Goal: Book appointment/travel/reservation

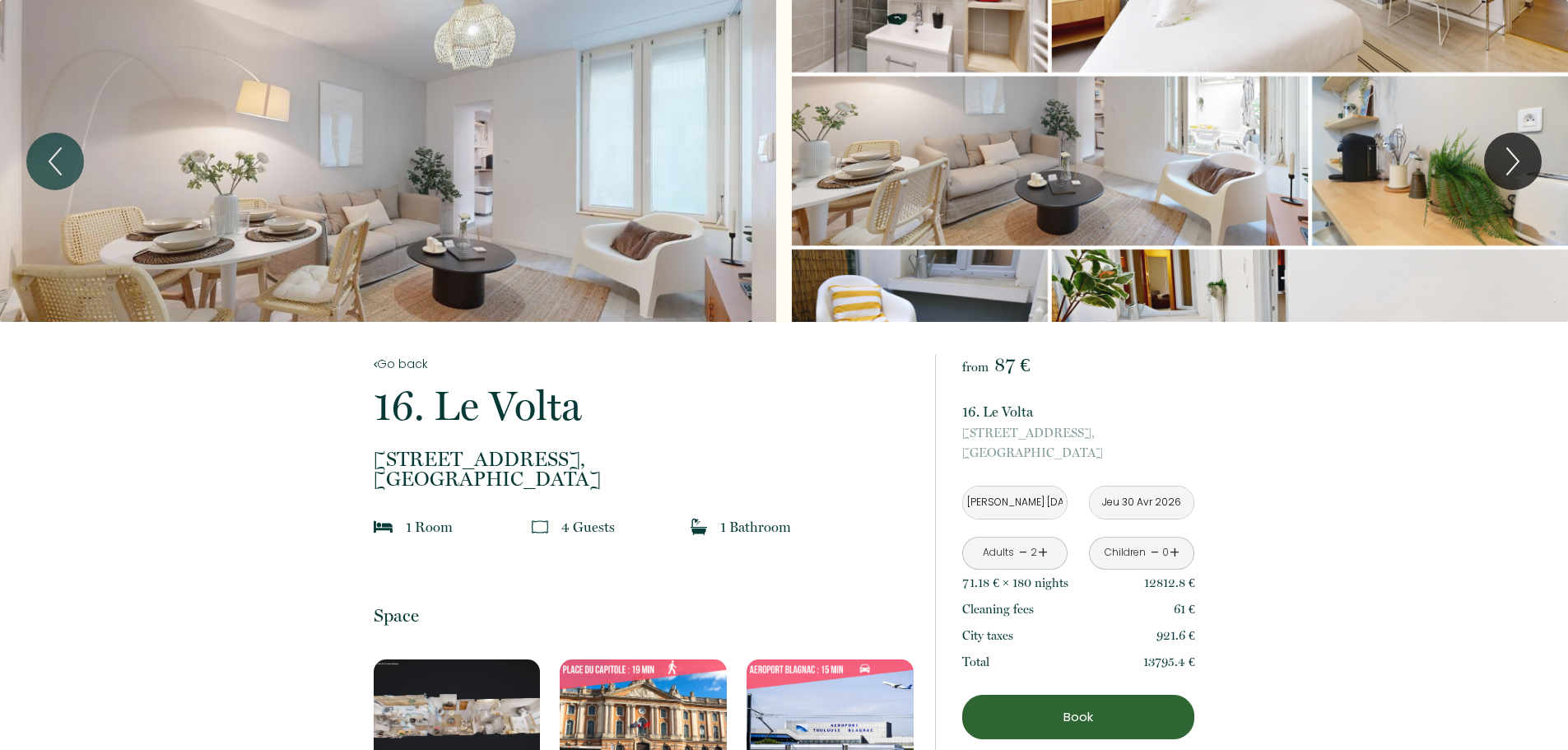
click at [621, 130] on div "Slideshow" at bounding box center [388, 161] width 777 height 322
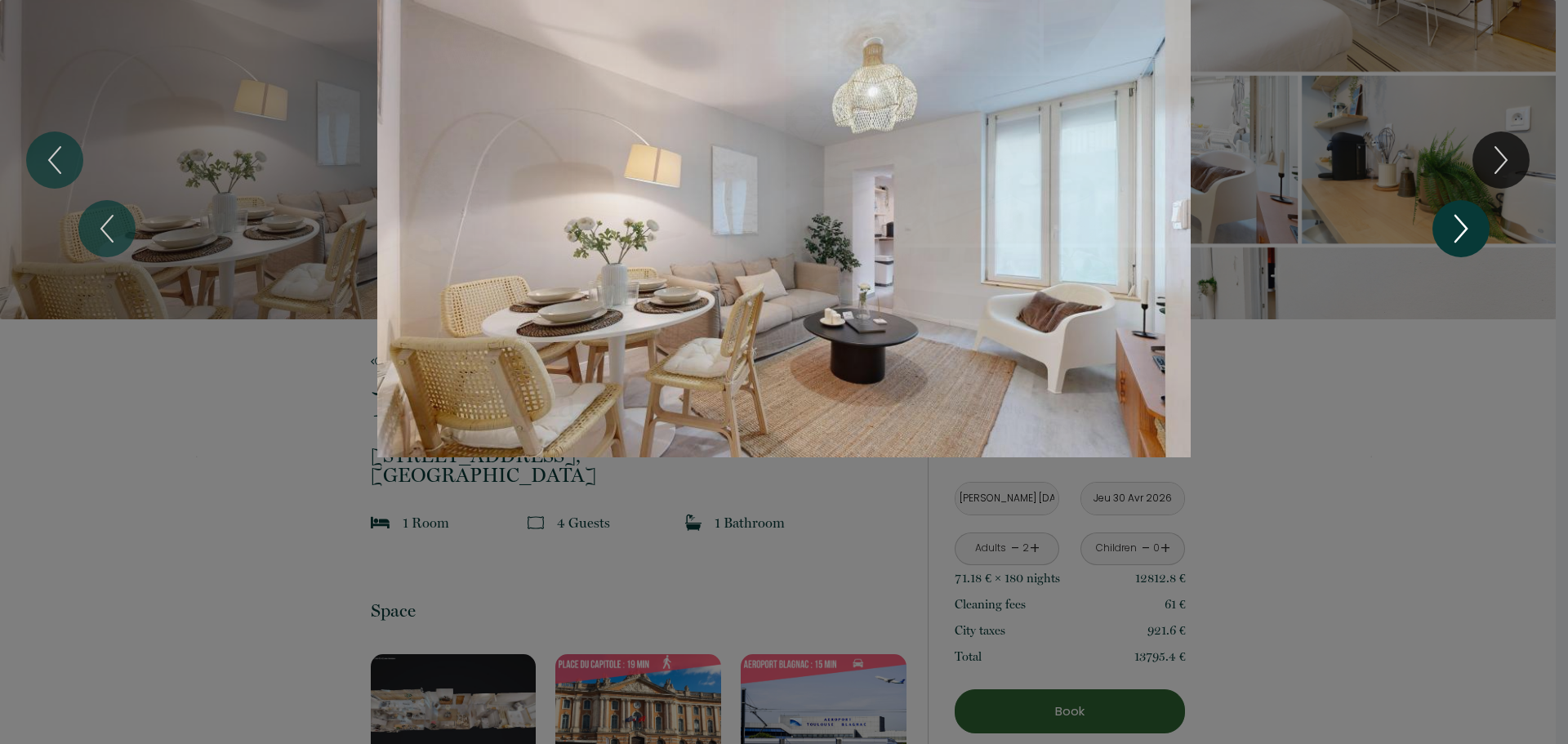
click at [1464, 216] on icon "Next" at bounding box center [1460, 229] width 34 height 49
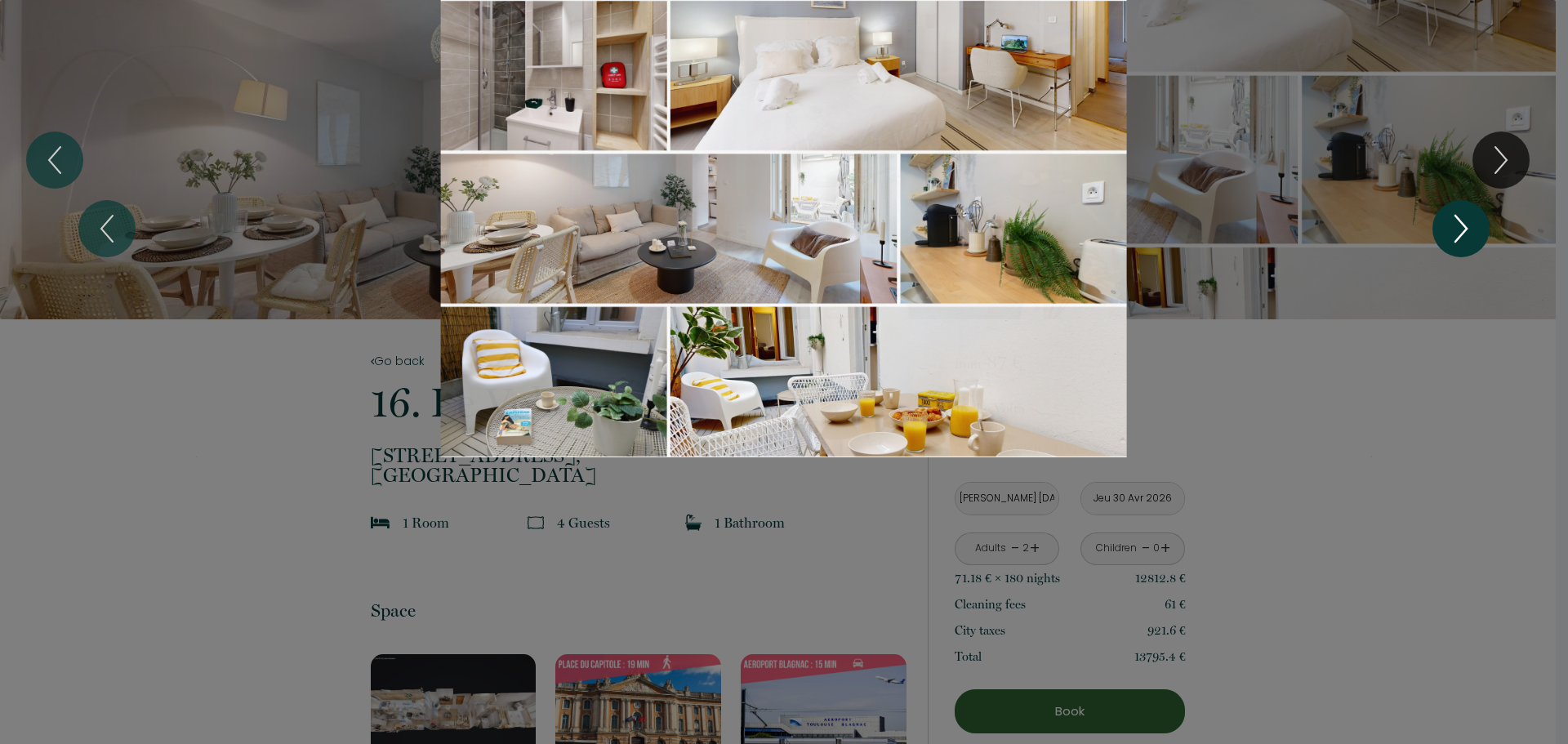
click at [1464, 216] on icon "Next" at bounding box center [1460, 229] width 34 height 49
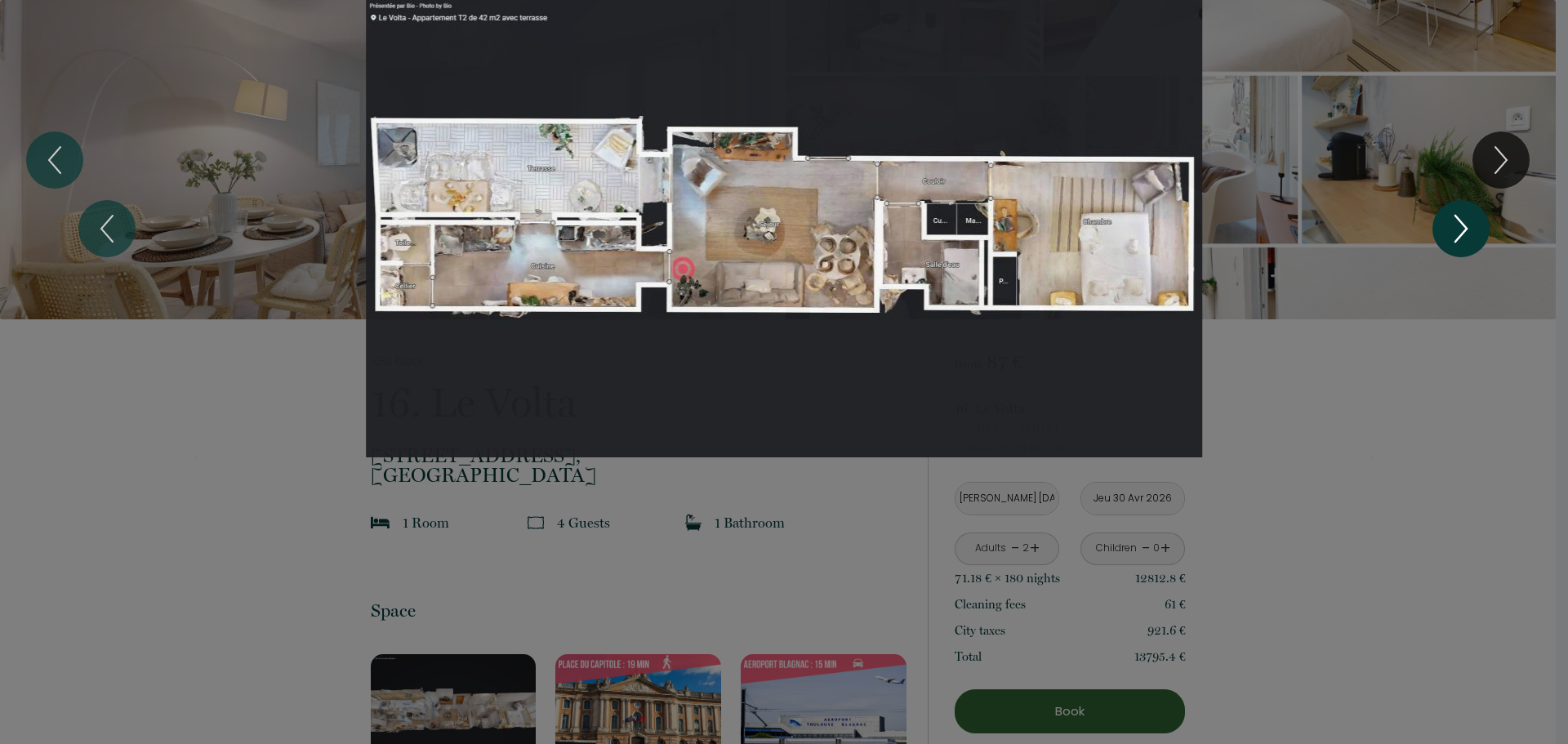
click at [1464, 216] on icon "Next" at bounding box center [1460, 229] width 34 height 49
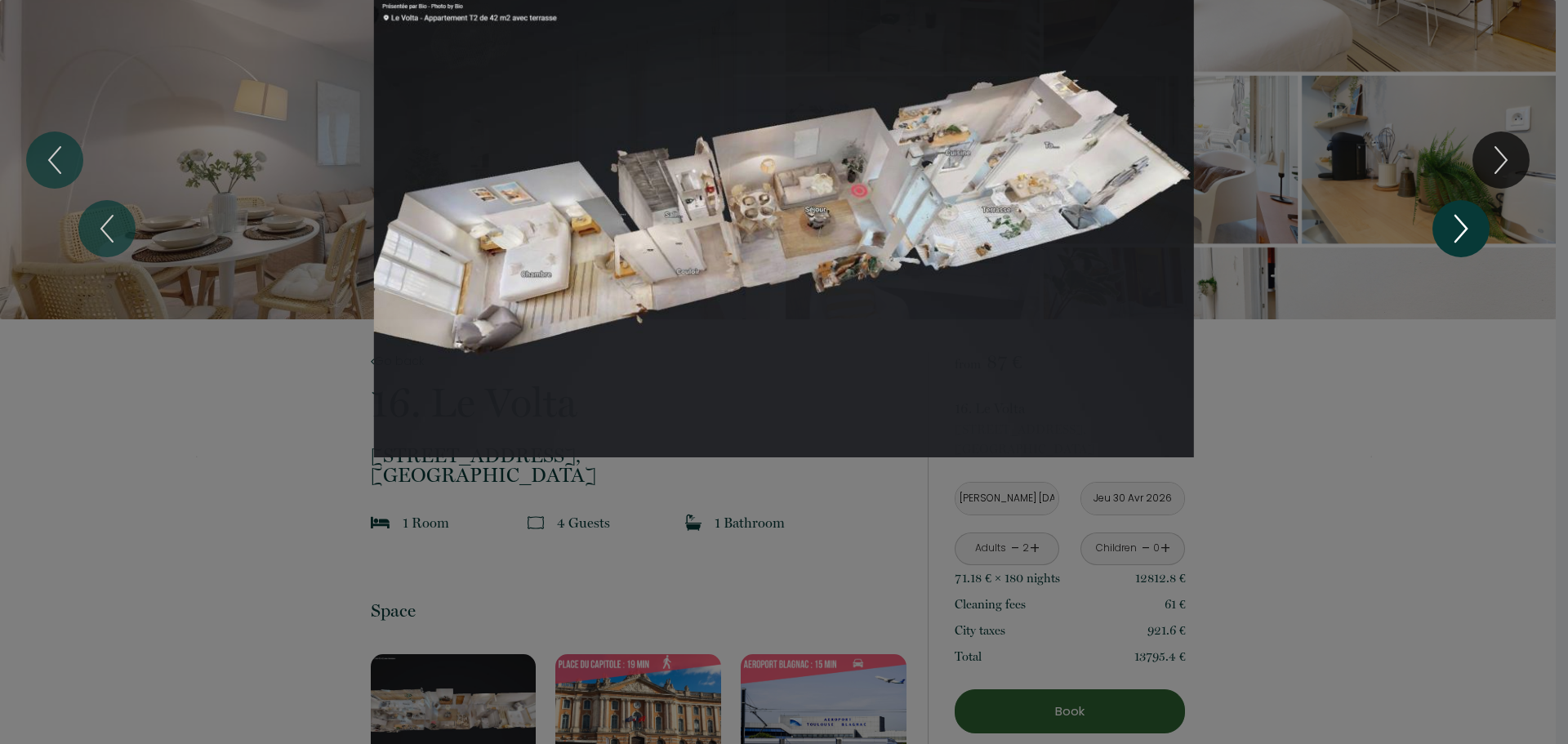
click at [1464, 216] on icon "Next" at bounding box center [1460, 229] width 34 height 49
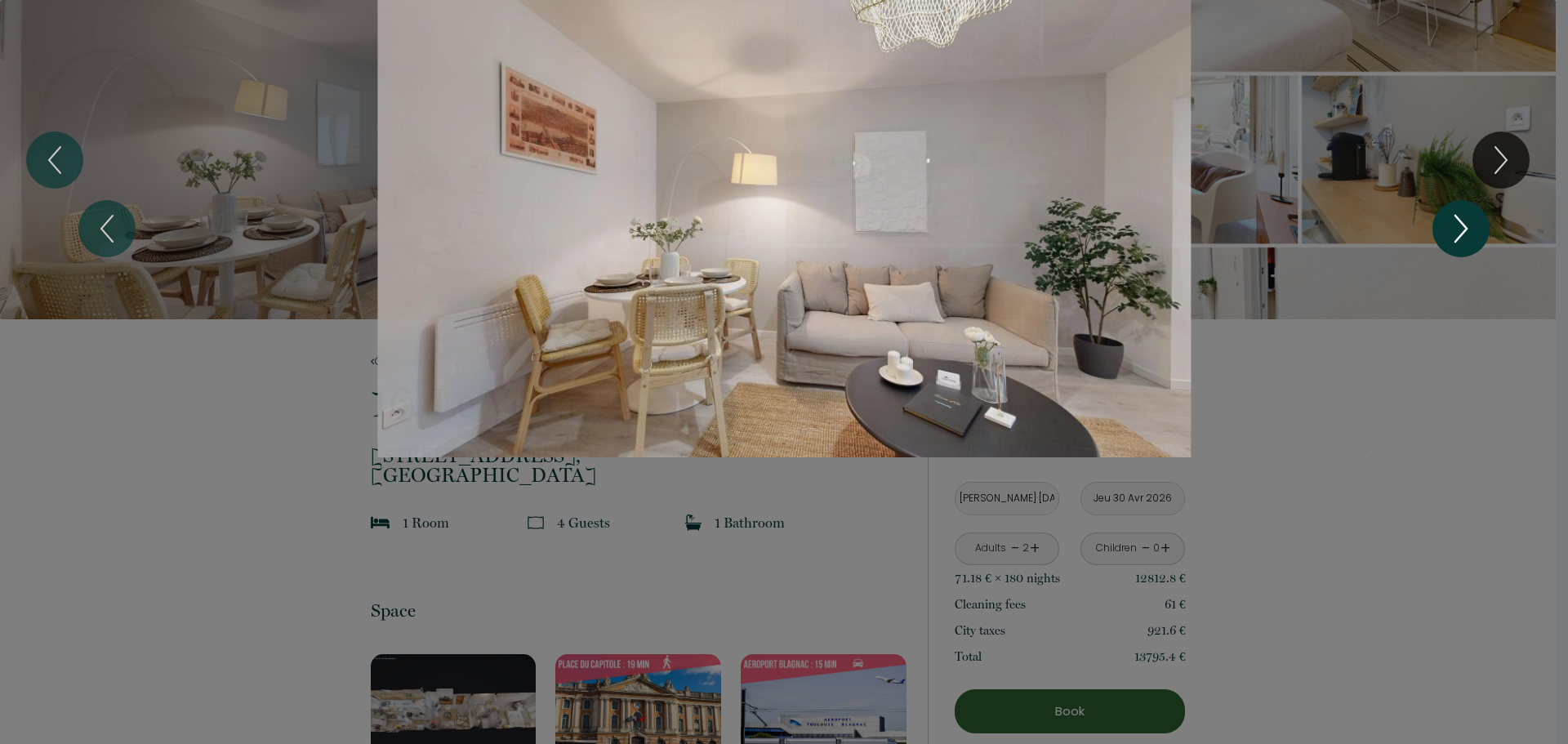
click at [1464, 216] on icon "Next" at bounding box center [1460, 229] width 34 height 49
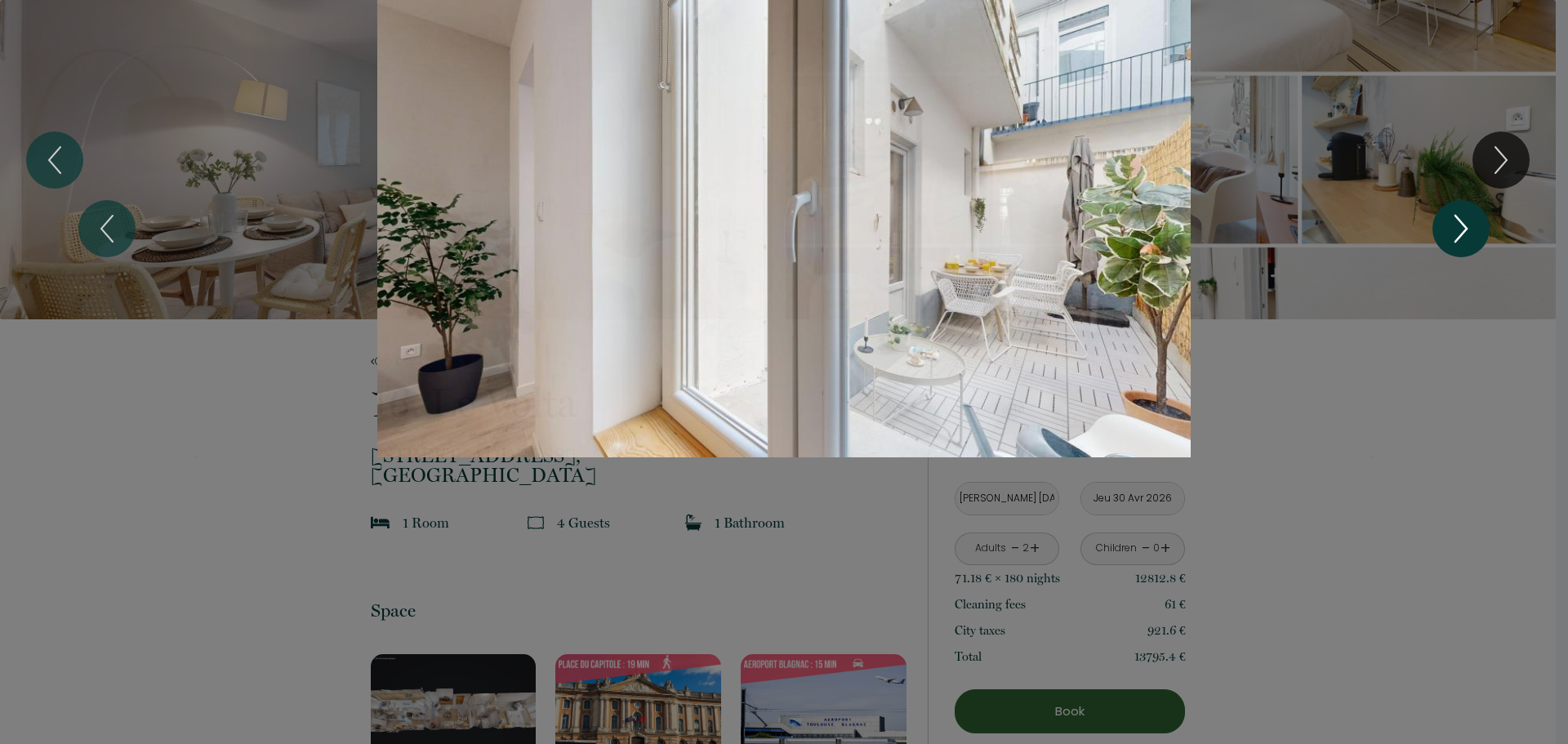
click at [1464, 216] on icon "Next" at bounding box center [1460, 229] width 34 height 49
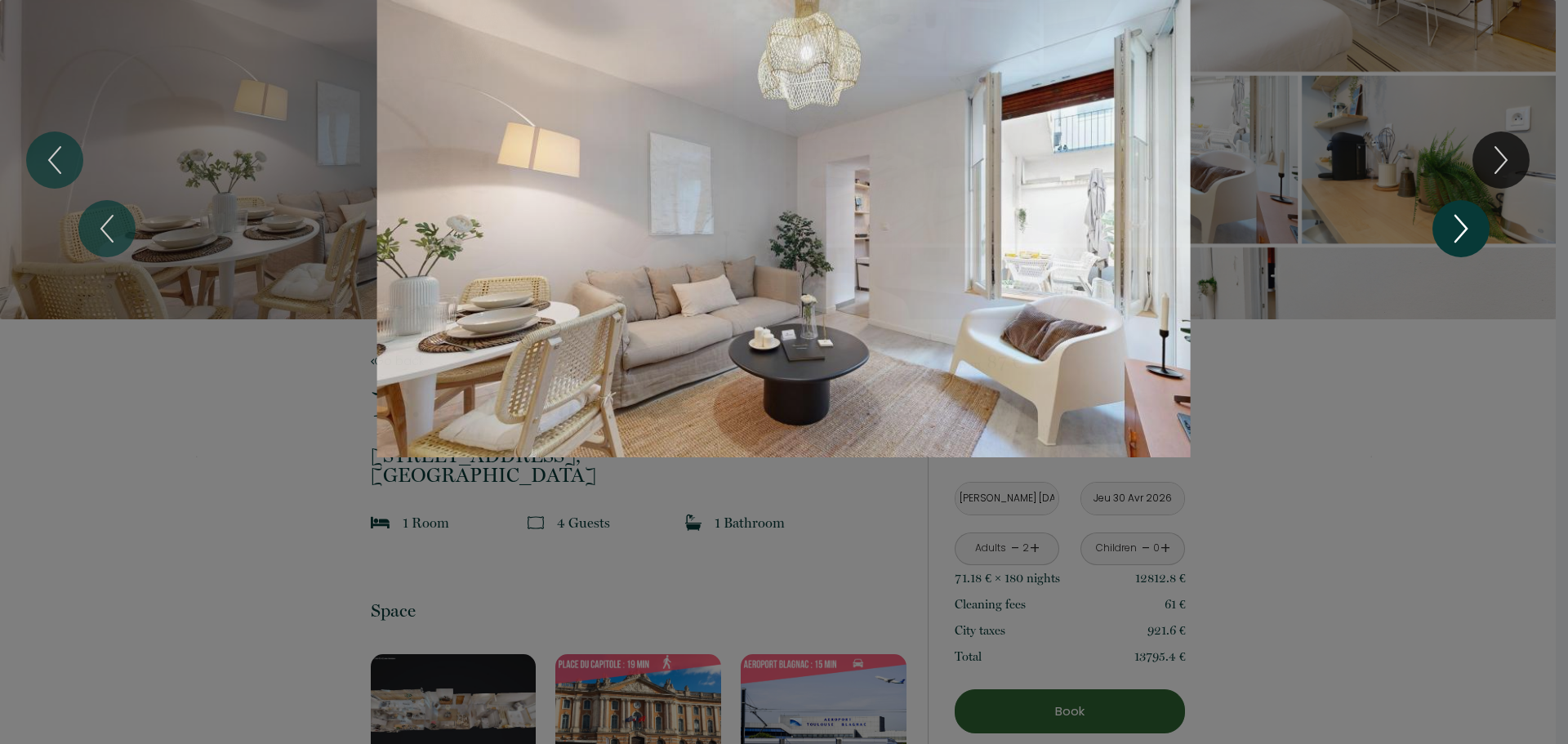
click at [1464, 216] on icon "Next" at bounding box center [1460, 229] width 34 height 49
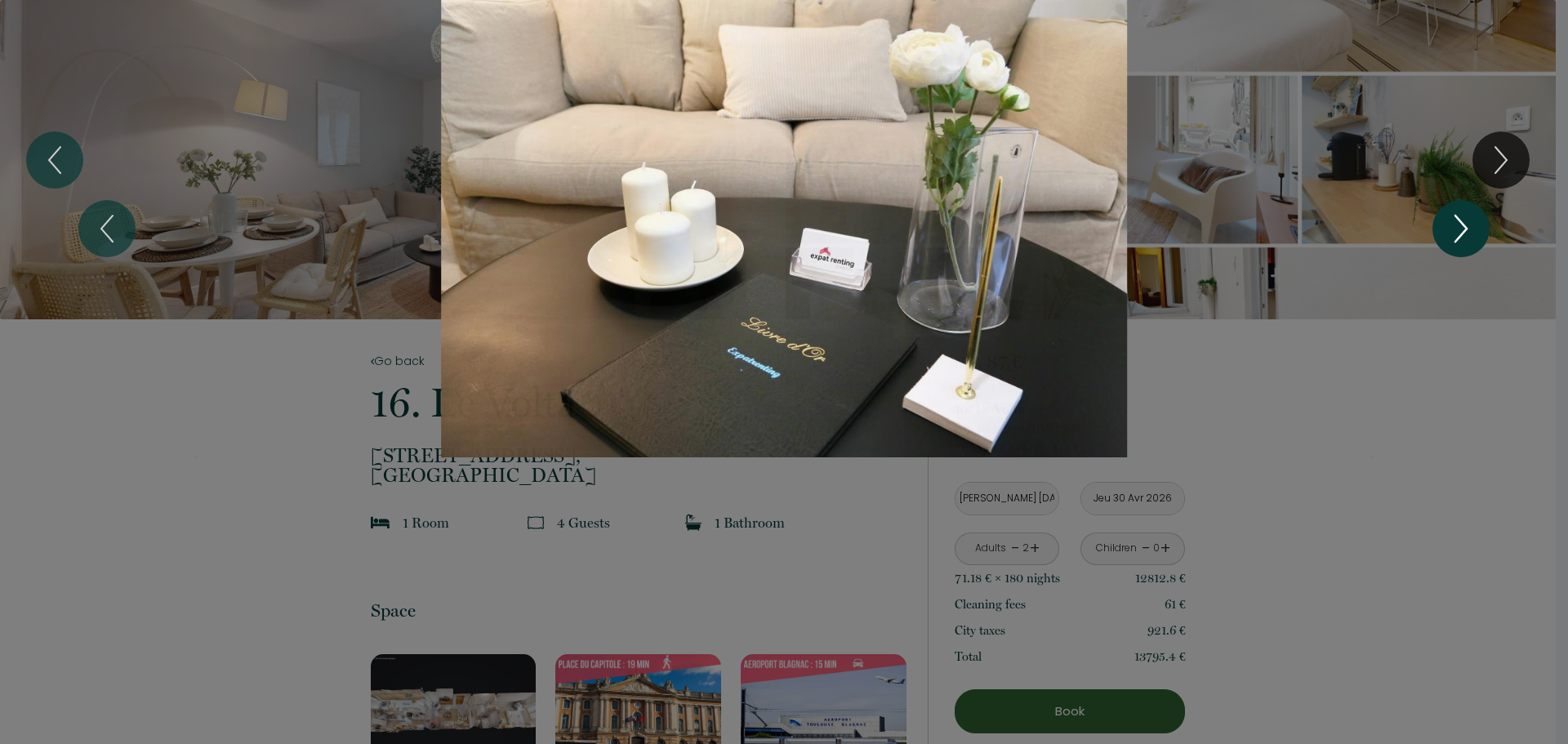
click at [1464, 216] on icon "Next" at bounding box center [1460, 229] width 34 height 49
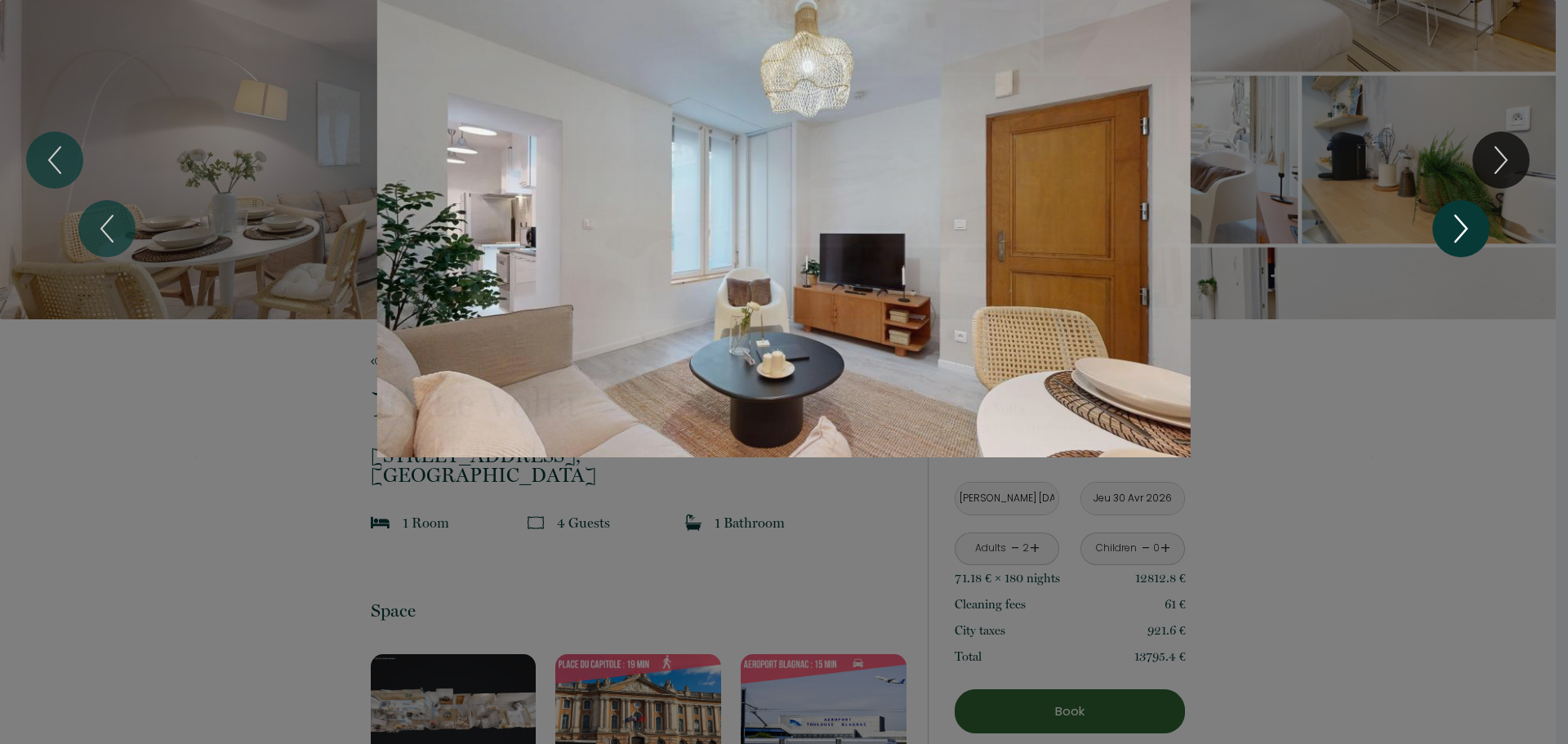
click at [1464, 216] on icon "Next" at bounding box center [1460, 229] width 34 height 49
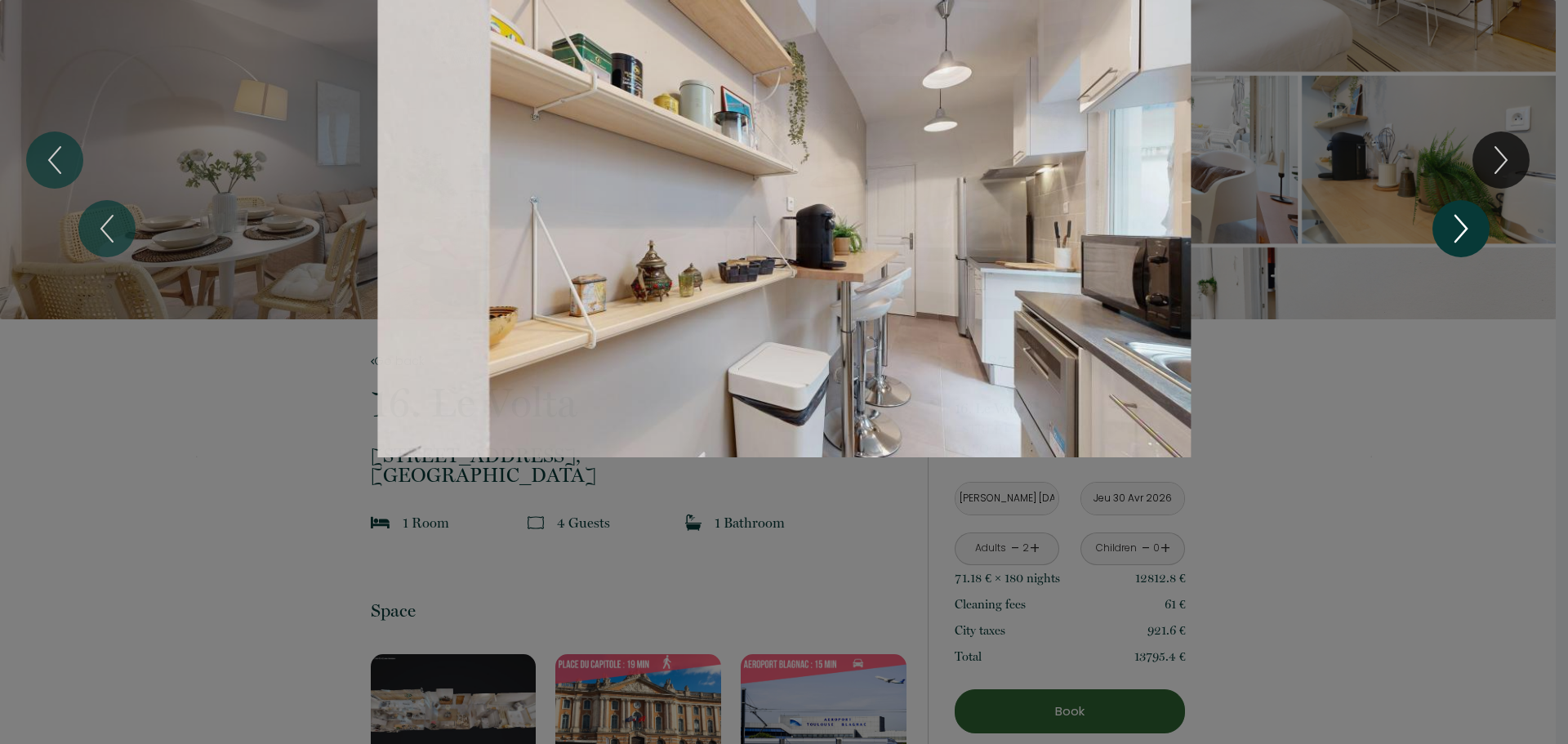
click at [1464, 216] on icon "Next" at bounding box center [1460, 229] width 34 height 49
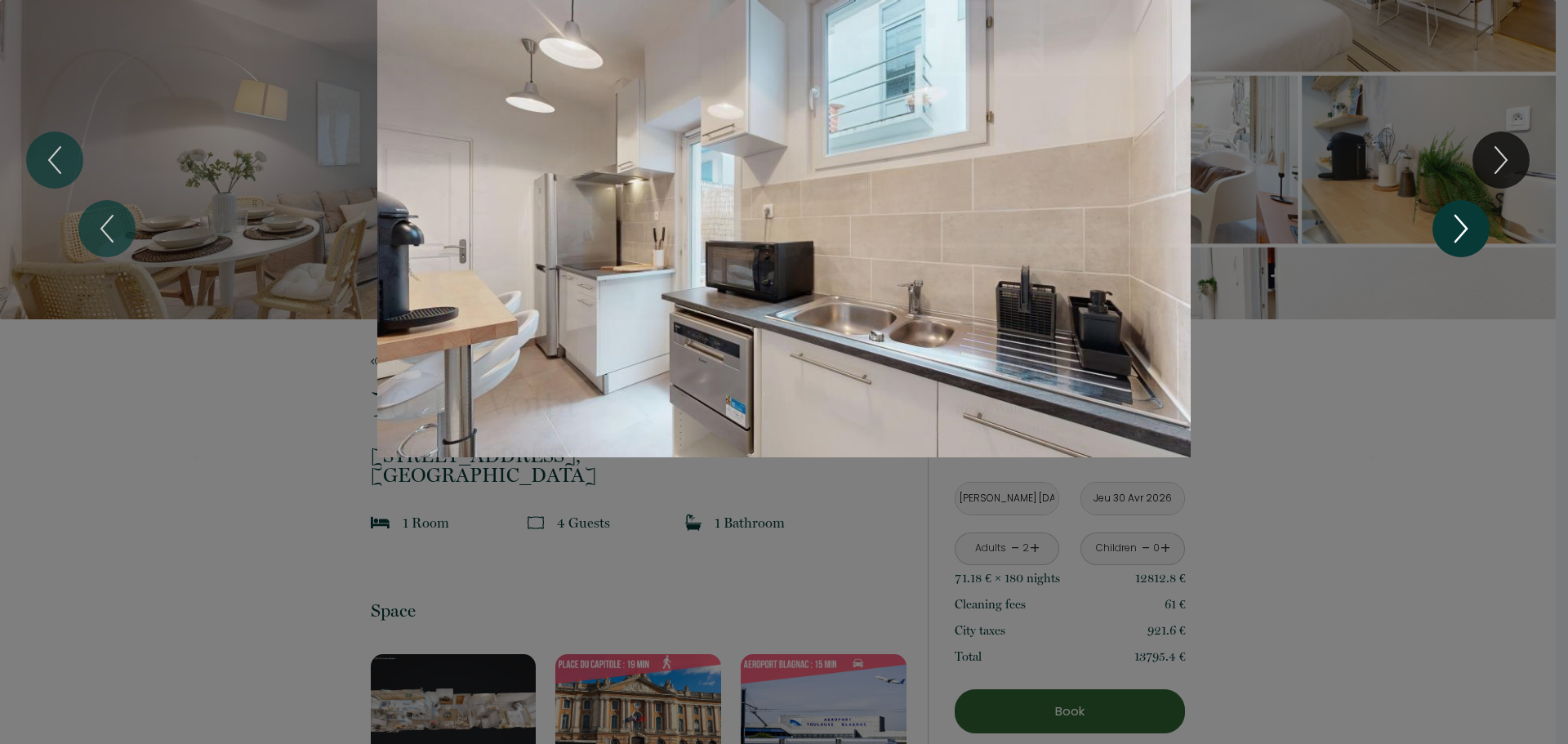
click at [1464, 216] on icon "Next" at bounding box center [1460, 229] width 34 height 49
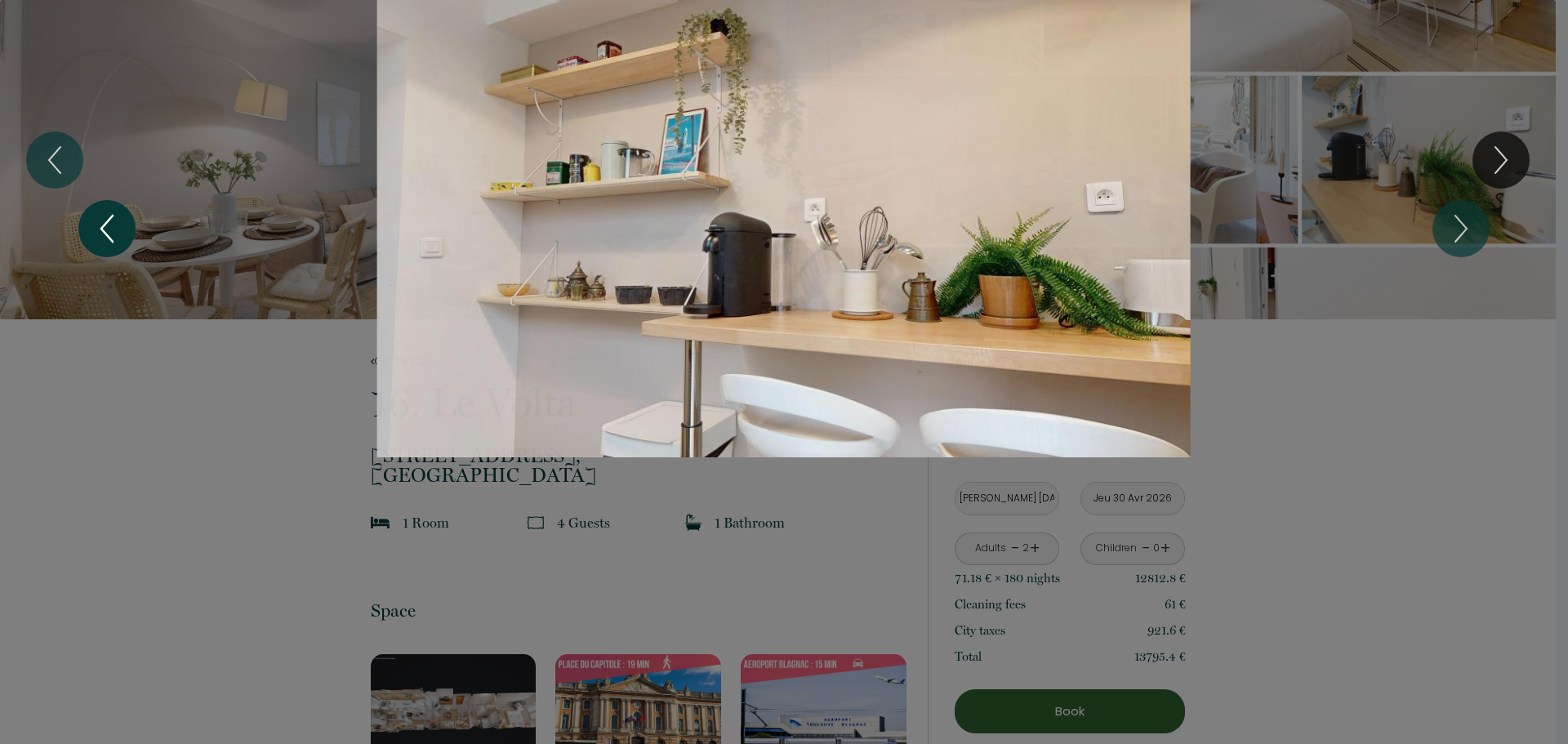
click at [102, 226] on icon "Previous" at bounding box center [107, 229] width 34 height 49
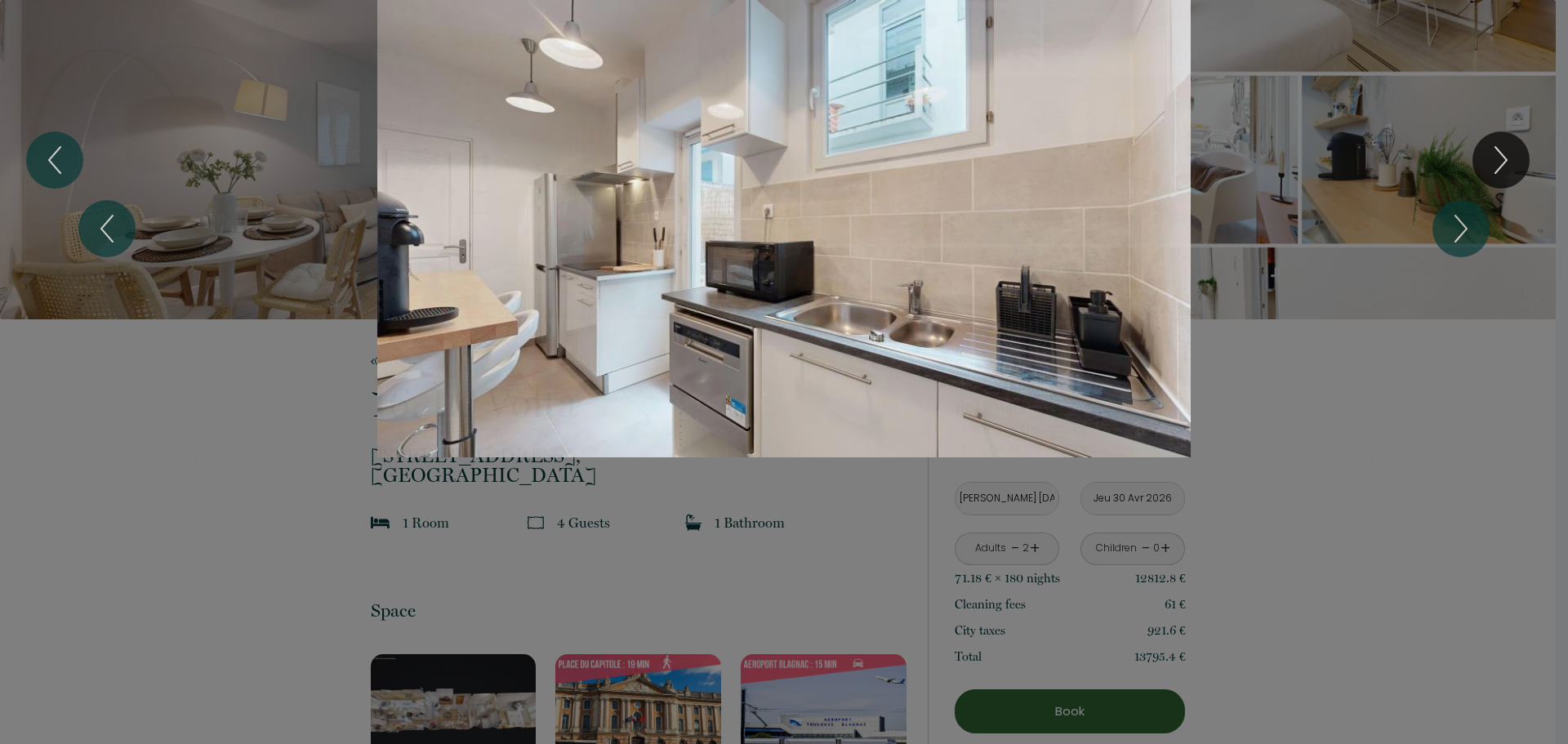
click at [98, 550] on div at bounding box center [784, 372] width 1568 height 744
click at [1462, 325] on div "1 2 3 4 5 6 7 8 9 10 11 12 13 14 15 16 17 18 19 20 21 22 23 24 25 26 27 28 29 3…" at bounding box center [784, 229] width 1568 height 458
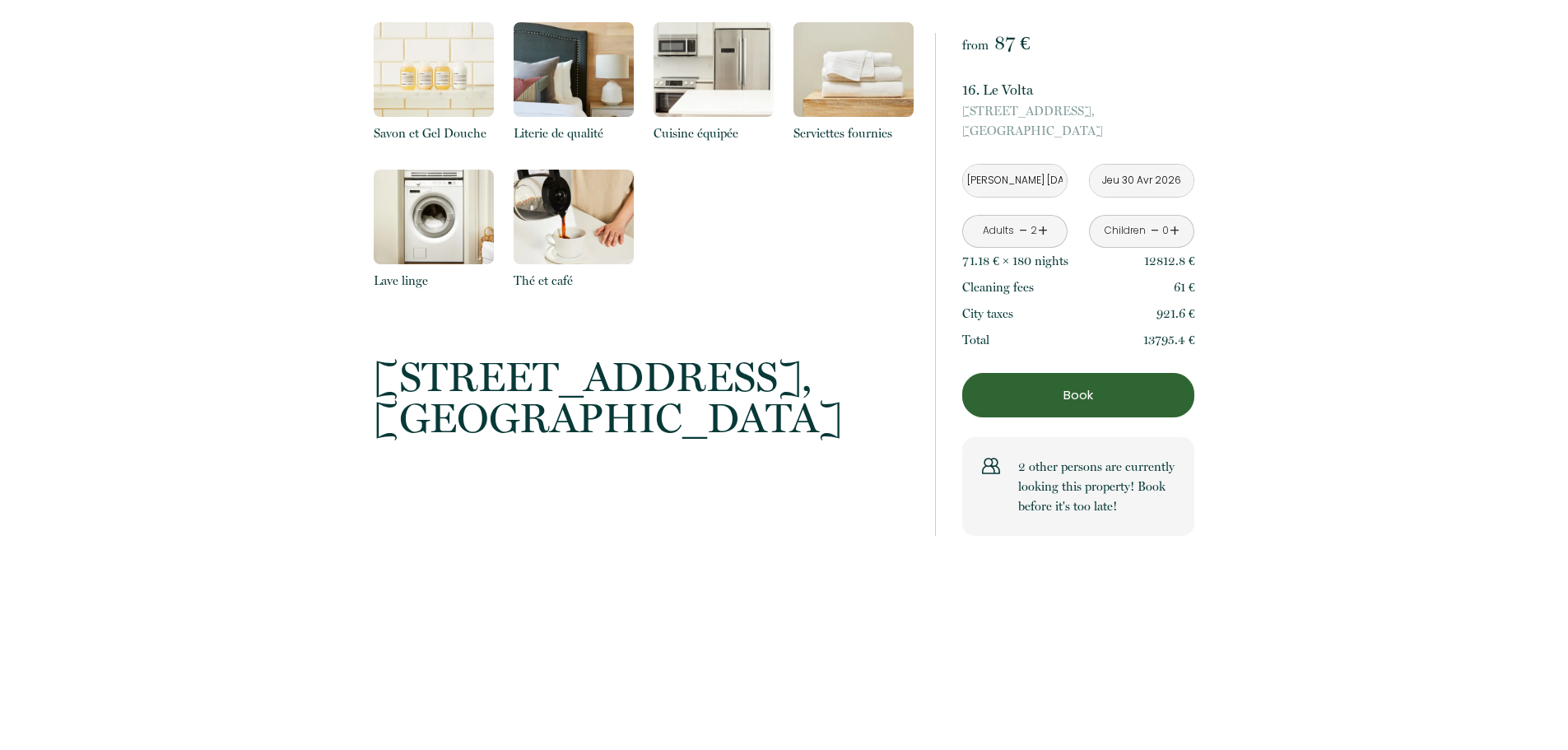
scroll to position [1235, 0]
